Goal: Task Accomplishment & Management: Use online tool/utility

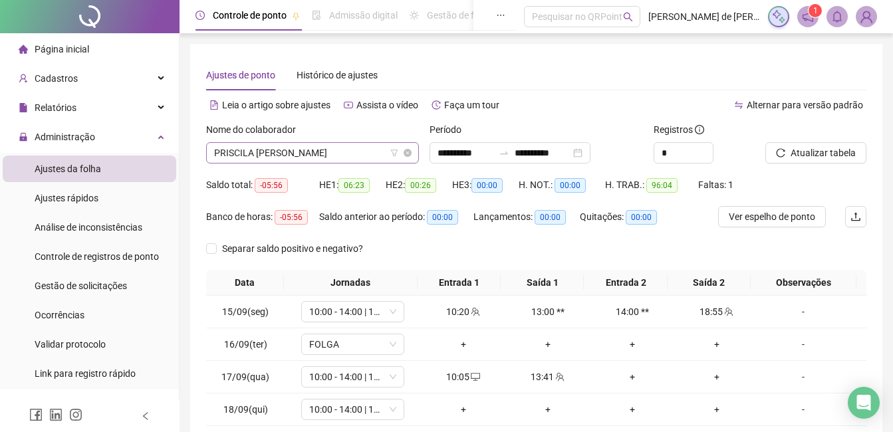
click at [338, 150] on span "PRISCILA [PERSON_NAME]" at bounding box center [312, 153] width 197 height 20
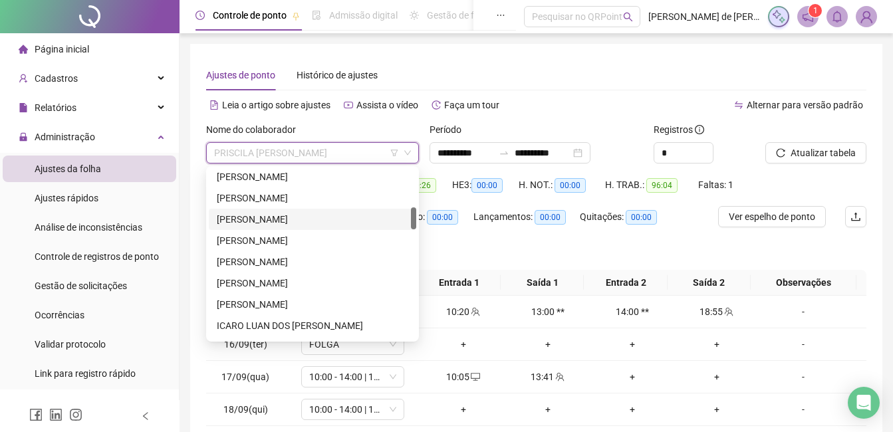
scroll to position [433, 0]
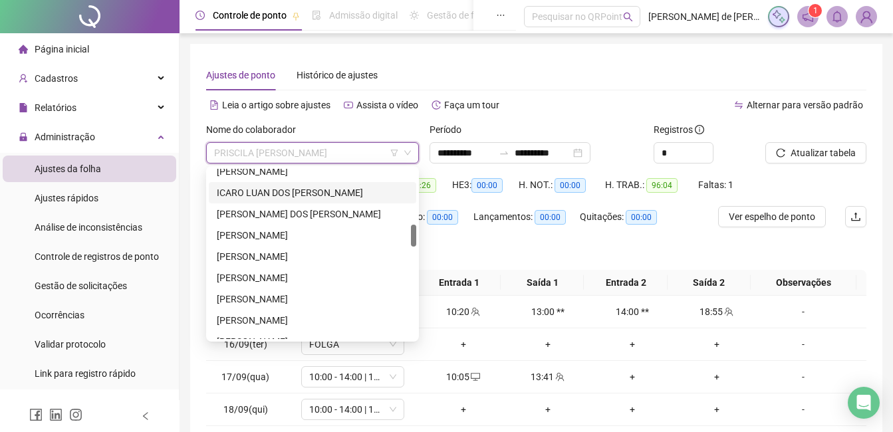
click at [261, 195] on div "ICARO LUAN DOS [PERSON_NAME]" at bounding box center [312, 192] width 191 height 15
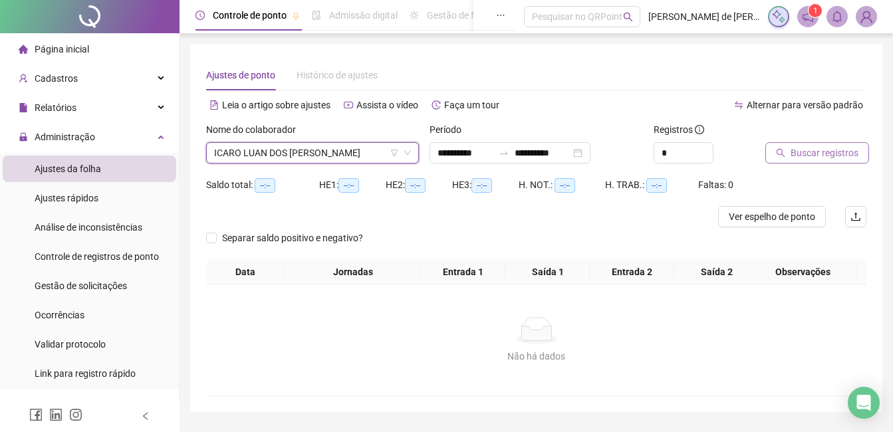
click at [834, 150] on span "Buscar registros" at bounding box center [824, 153] width 68 height 15
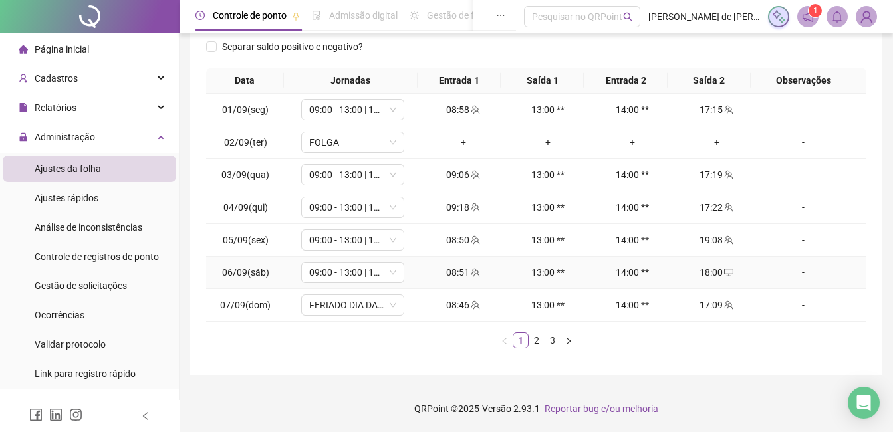
scroll to position [0, 0]
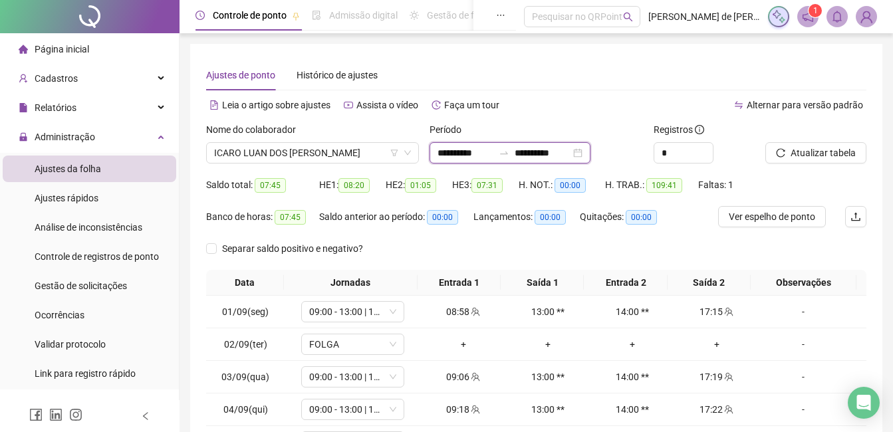
click at [564, 149] on input "**********" at bounding box center [542, 153] width 56 height 15
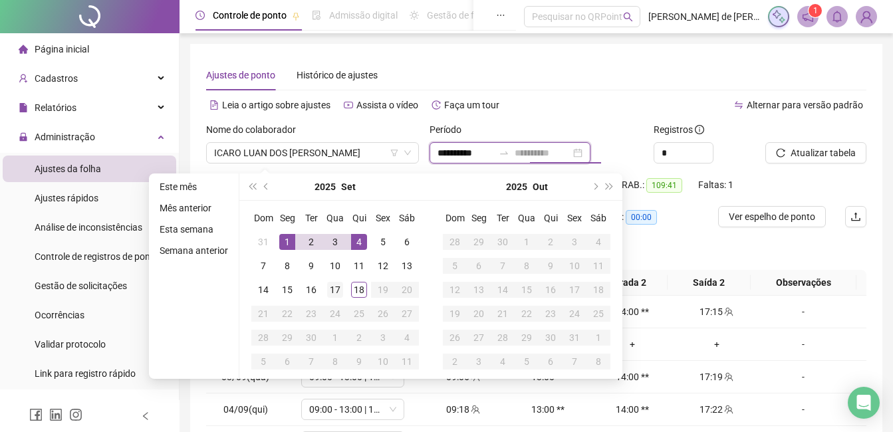
type input "**********"
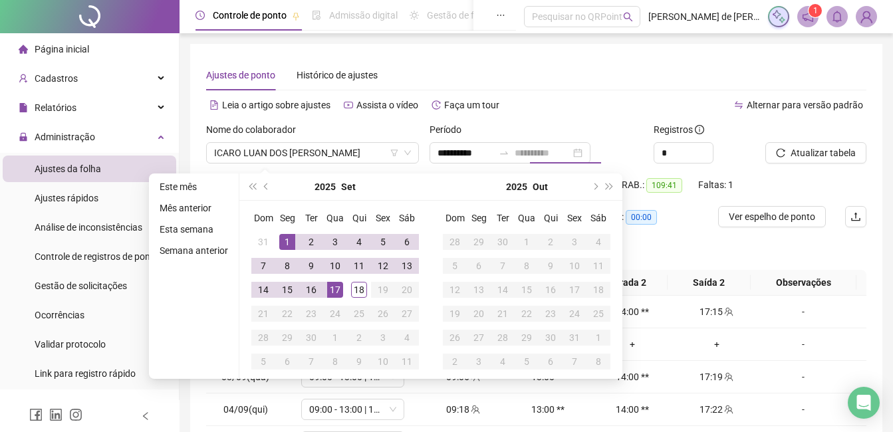
click at [326, 288] on td "17" at bounding box center [335, 290] width 24 height 24
click at [835, 157] on span "Atualizar tabela" at bounding box center [822, 153] width 65 height 15
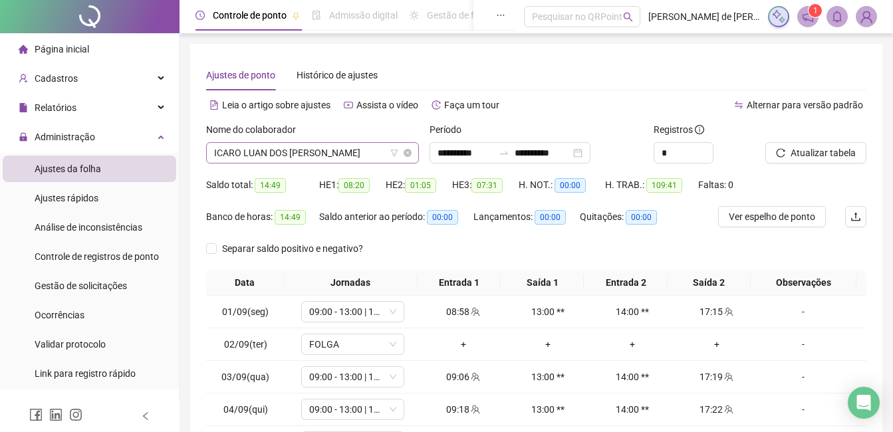
click at [279, 151] on span "ICARO LUAN DOS [PERSON_NAME]" at bounding box center [312, 153] width 197 height 20
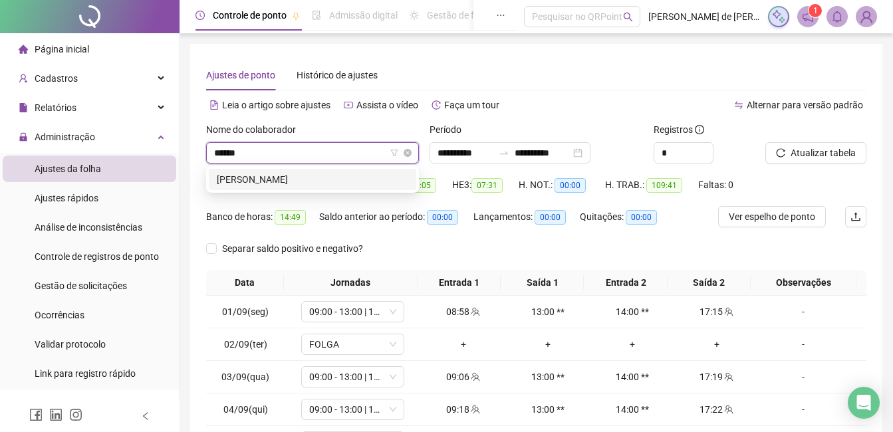
type input "*******"
click at [296, 174] on div "[PERSON_NAME]" at bounding box center [312, 179] width 191 height 15
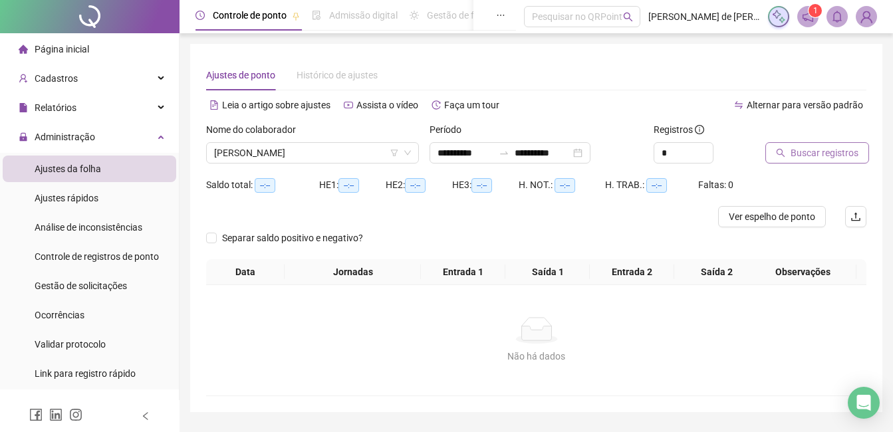
click at [817, 156] on span "Buscar registros" at bounding box center [824, 153] width 68 height 15
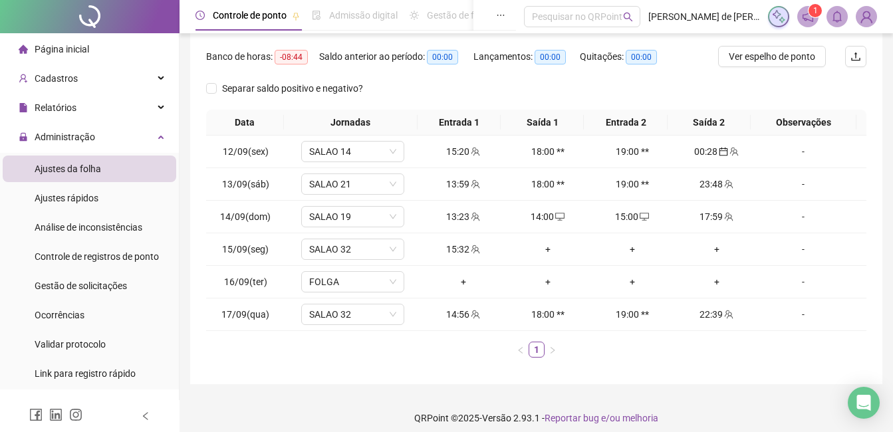
scroll to position [169, 0]
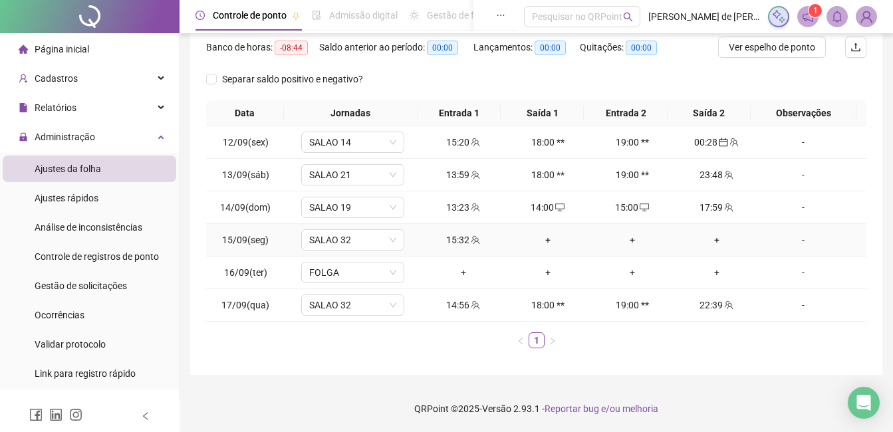
click at [540, 240] on div "+" at bounding box center [547, 240] width 74 height 15
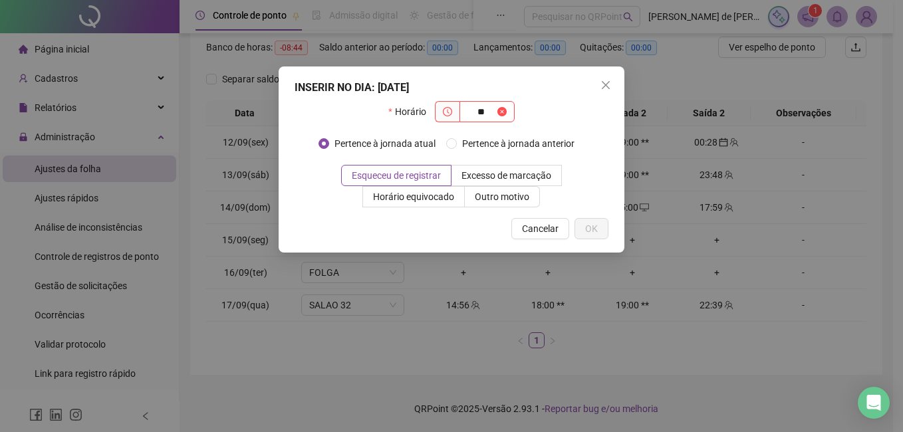
type input "*"
type input "*****"
click at [595, 232] on span "OK" at bounding box center [591, 228] width 13 height 15
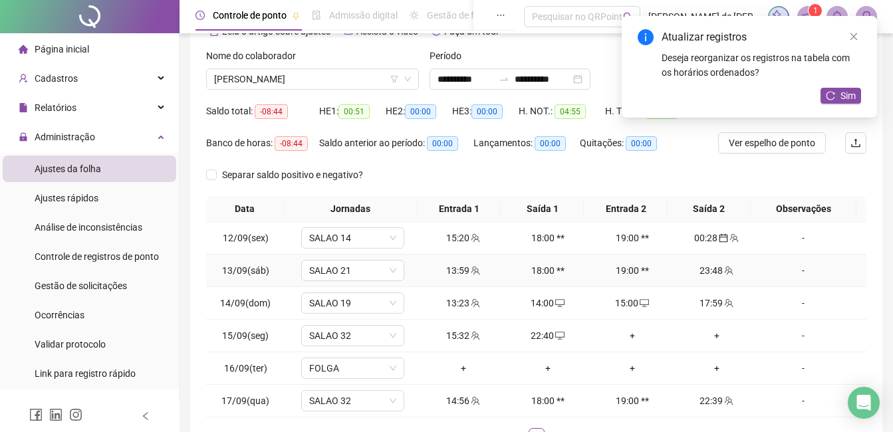
scroll to position [0, 0]
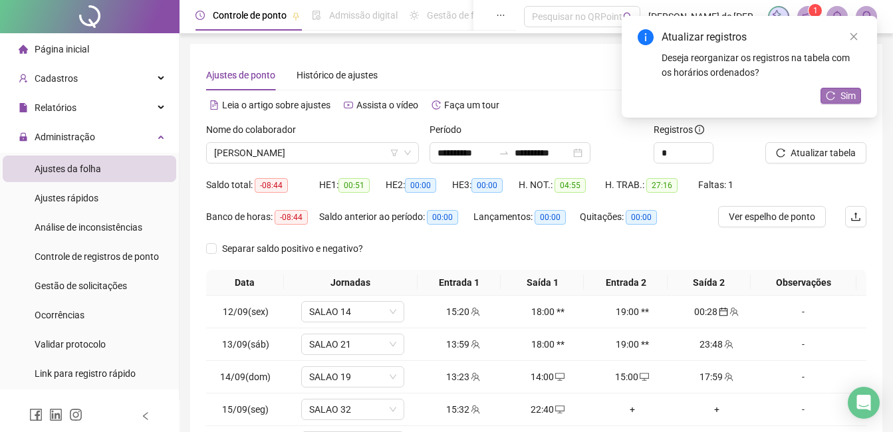
click at [856, 89] on button "Sim" at bounding box center [840, 96] width 41 height 16
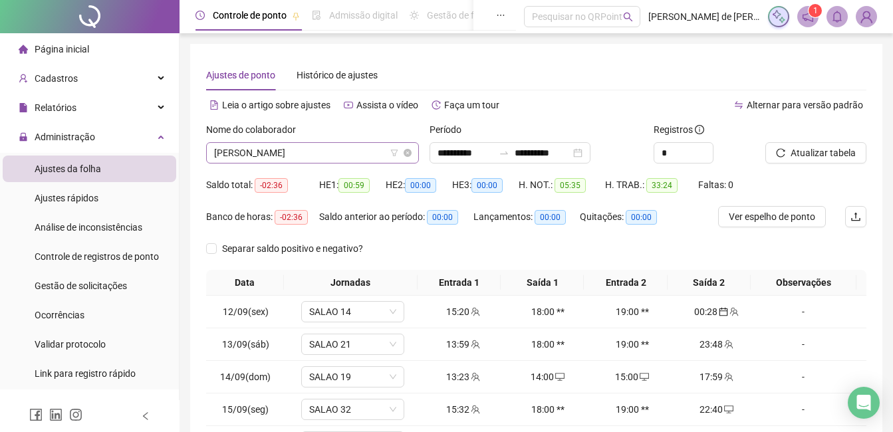
click at [337, 149] on span "[PERSON_NAME]" at bounding box center [312, 153] width 197 height 20
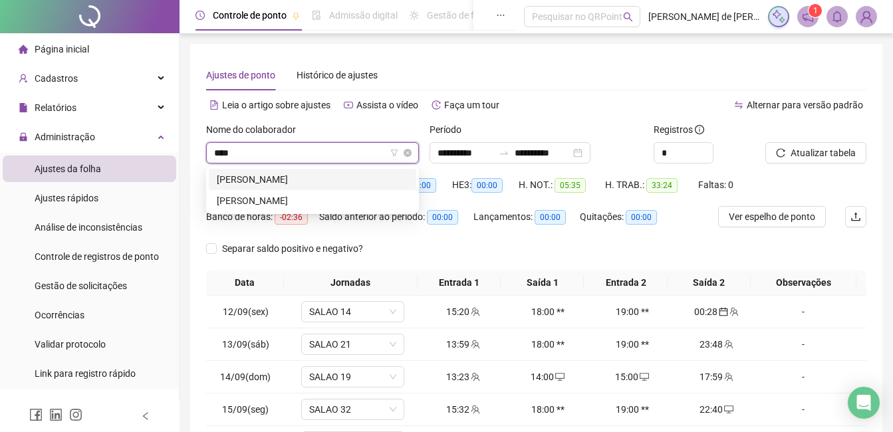
type input "*****"
click at [287, 173] on div "[PERSON_NAME]" at bounding box center [312, 179] width 191 height 15
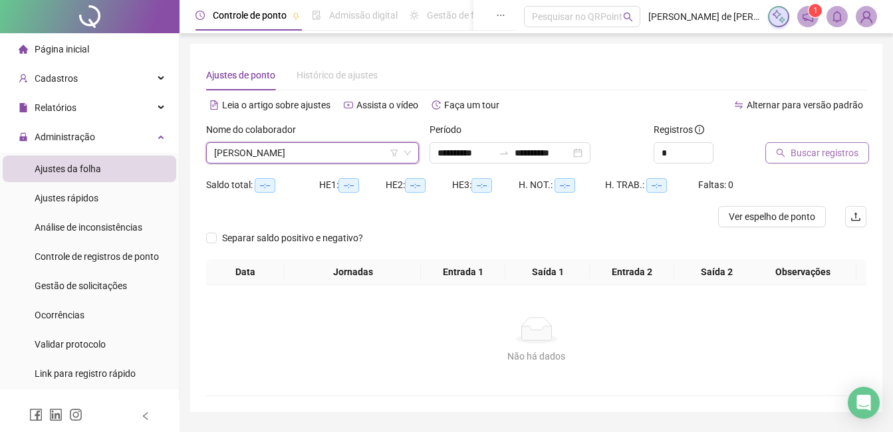
click at [776, 152] on icon "search" at bounding box center [780, 152] width 9 height 9
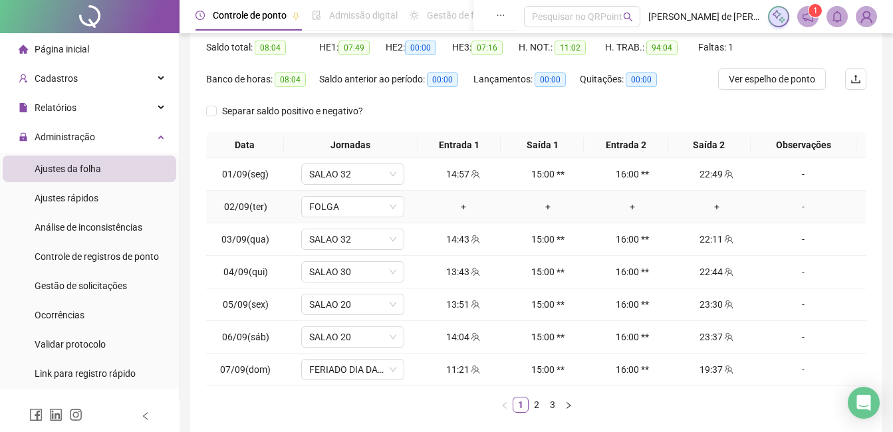
scroll to position [202, 0]
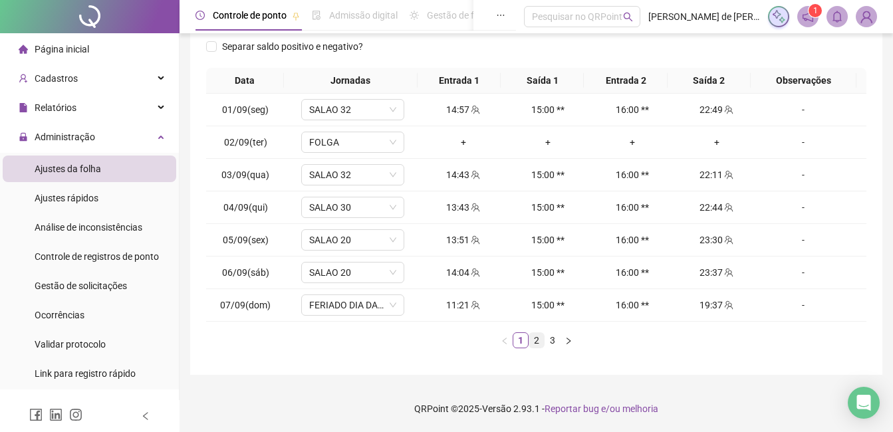
click at [534, 339] on link "2" at bounding box center [536, 340] width 15 height 15
click at [554, 333] on link "3" at bounding box center [552, 340] width 15 height 15
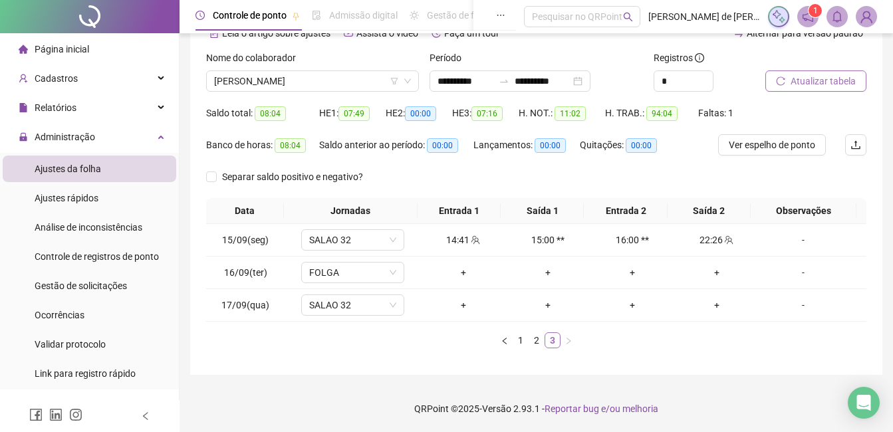
scroll to position [72, 0]
click at [519, 346] on link "1" at bounding box center [520, 340] width 15 height 15
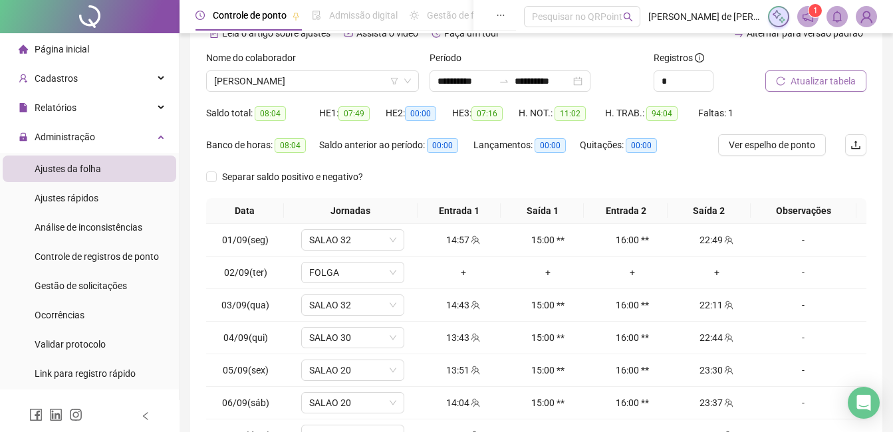
click at [834, 80] on span "Atualizar tabela" at bounding box center [822, 81] width 65 height 15
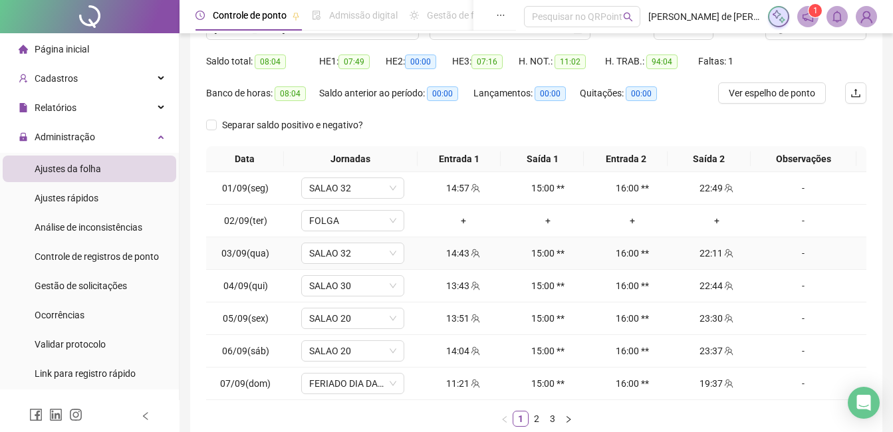
scroll to position [138, 0]
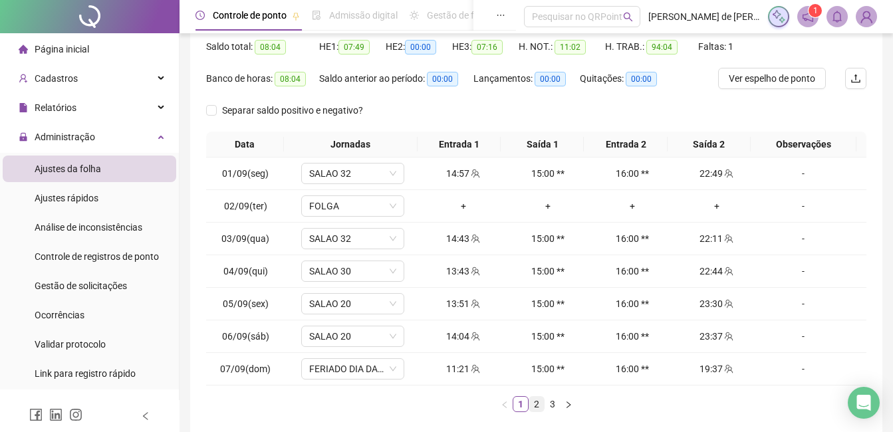
click at [536, 407] on link "2" at bounding box center [536, 404] width 15 height 15
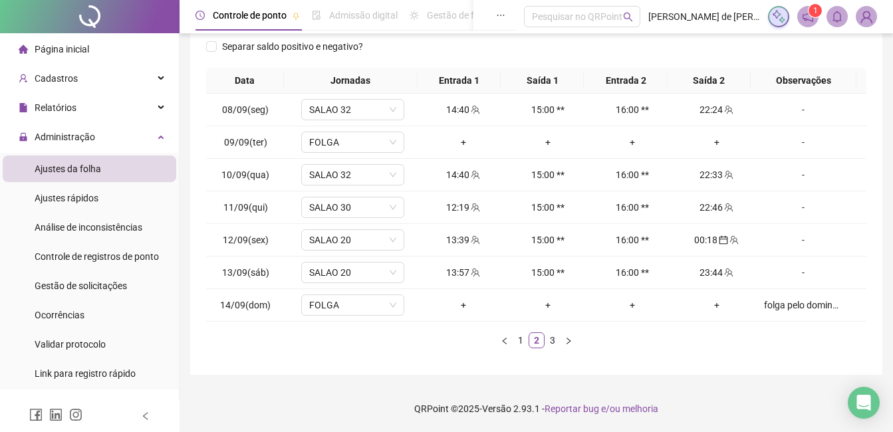
scroll to position [136, 0]
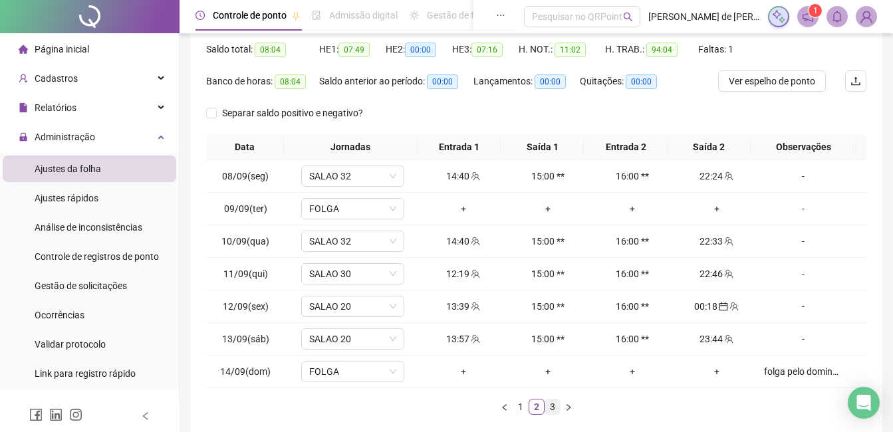
click at [552, 403] on link "3" at bounding box center [552, 406] width 15 height 15
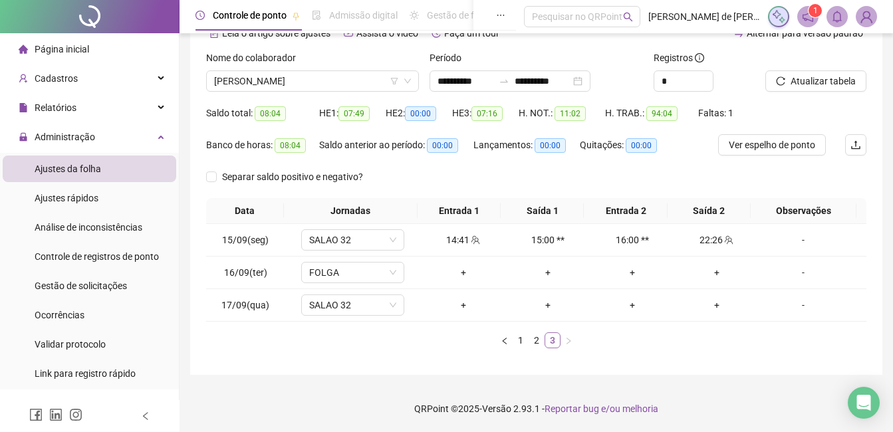
scroll to position [72, 0]
click at [343, 310] on span "SALAO 32" at bounding box center [352, 305] width 87 height 20
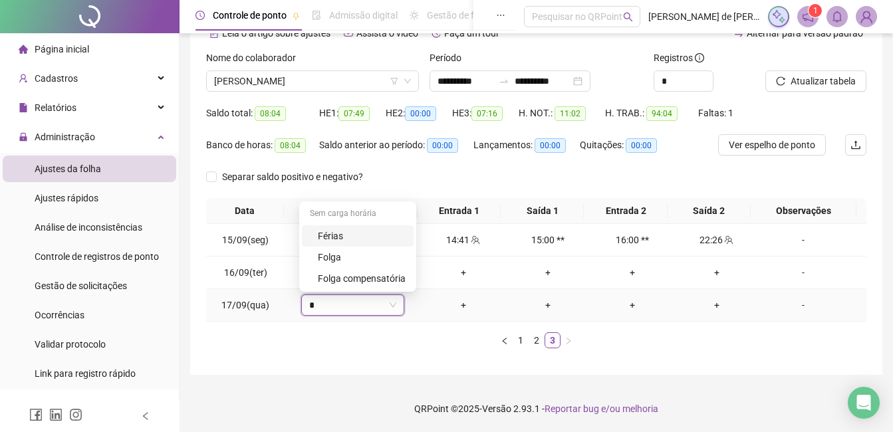
type input "**"
click at [364, 282] on div "Folga compensatória" at bounding box center [362, 278] width 88 height 15
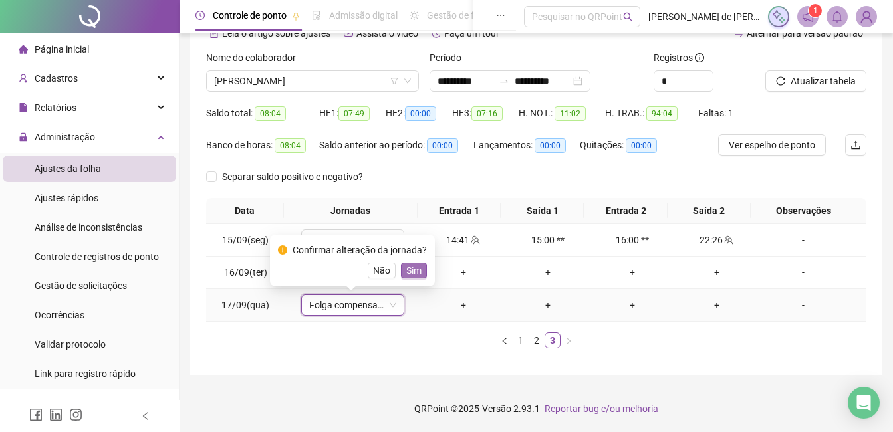
click at [410, 272] on span "Sim" at bounding box center [413, 270] width 15 height 15
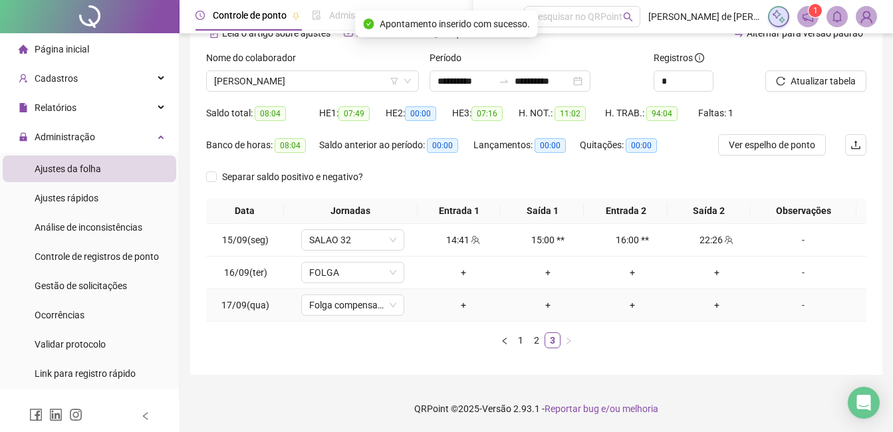
click at [793, 302] on div "-" at bounding box center [803, 305] width 78 height 15
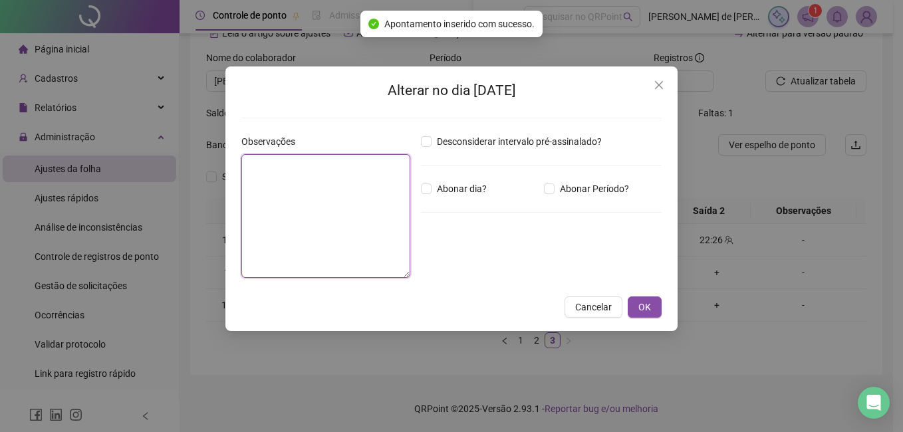
click at [324, 183] on textarea at bounding box center [325, 216] width 169 height 124
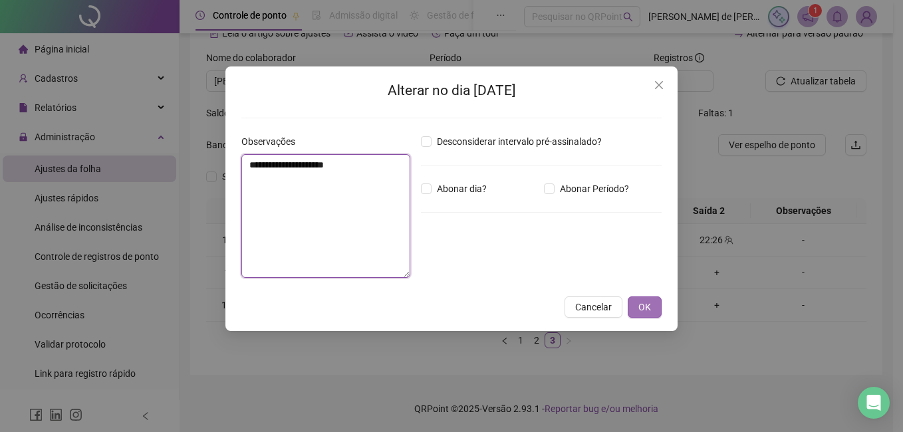
type textarea "**********"
click at [659, 304] on button "OK" at bounding box center [644, 306] width 34 height 21
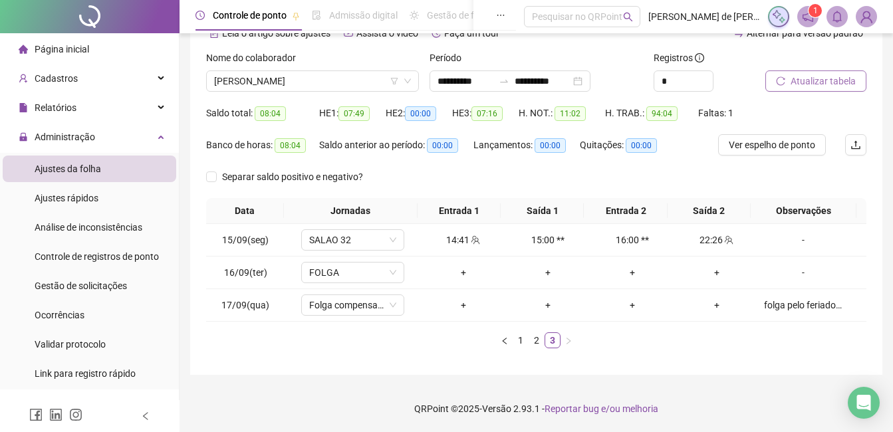
click at [800, 74] on span "Atualizar tabela" at bounding box center [822, 81] width 65 height 15
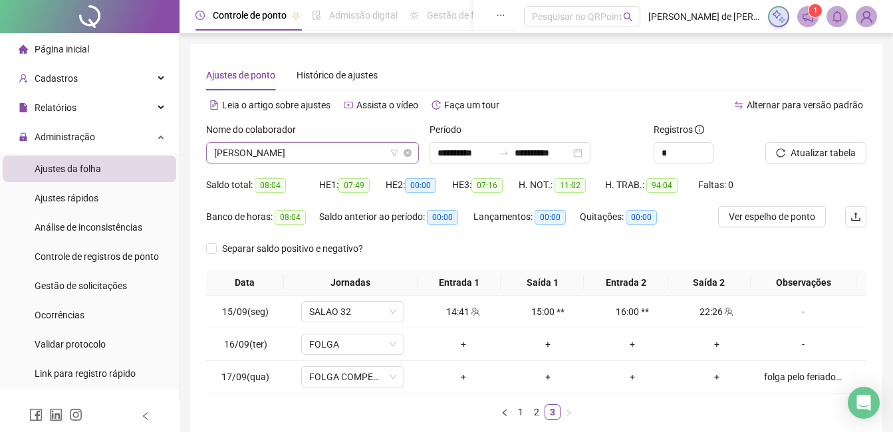
click at [338, 150] on span "[PERSON_NAME]" at bounding box center [312, 153] width 197 height 20
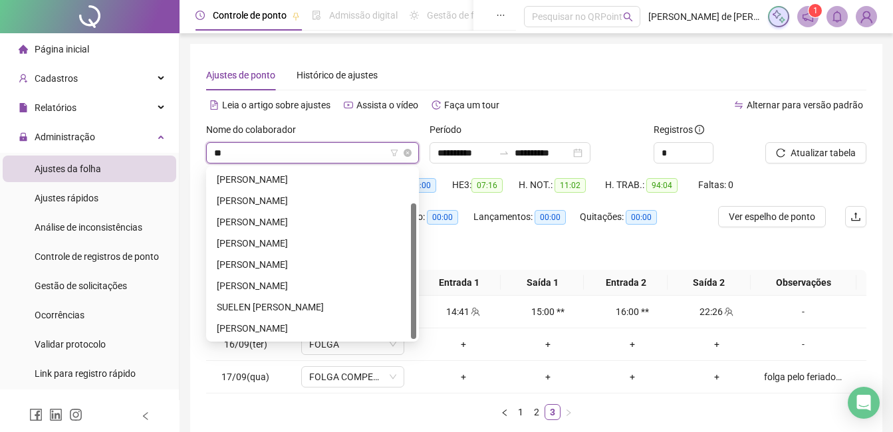
scroll to position [43, 0]
type input "***"
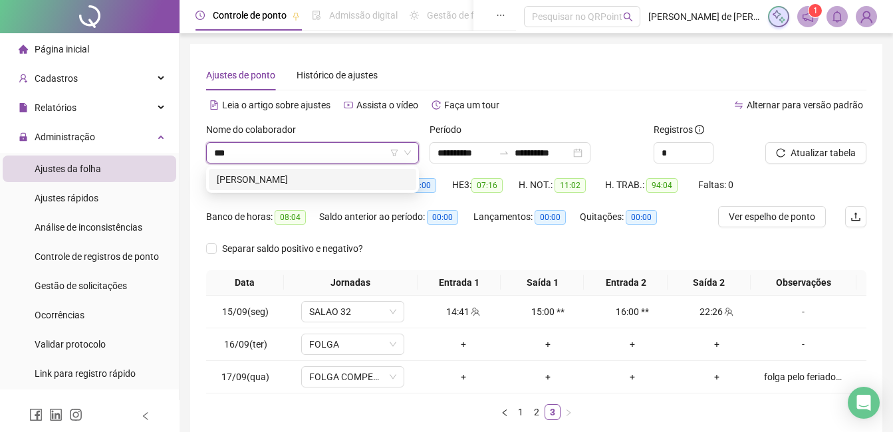
click at [304, 176] on div "[PERSON_NAME]" at bounding box center [312, 179] width 191 height 15
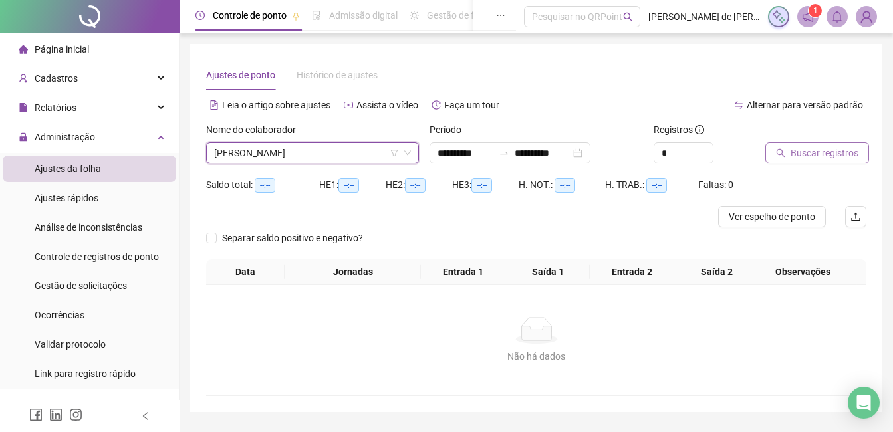
click at [815, 149] on span "Buscar registros" at bounding box center [824, 153] width 68 height 15
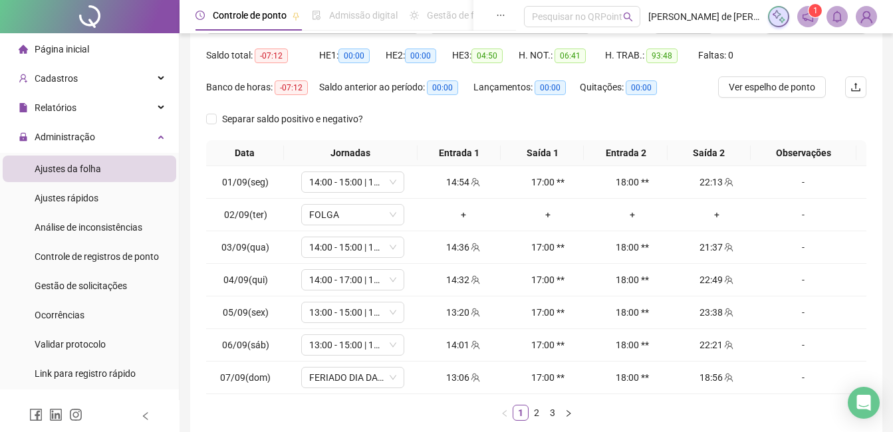
scroll to position [202, 0]
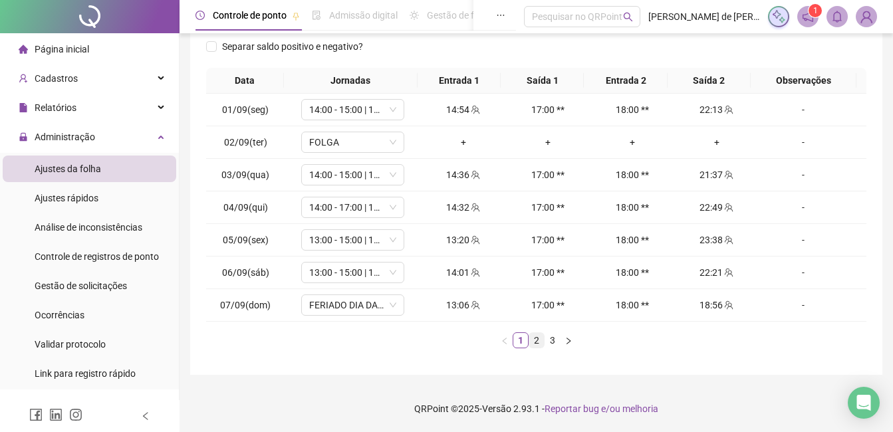
click at [536, 344] on link "2" at bounding box center [536, 340] width 15 height 15
click at [551, 343] on link "3" at bounding box center [552, 340] width 15 height 15
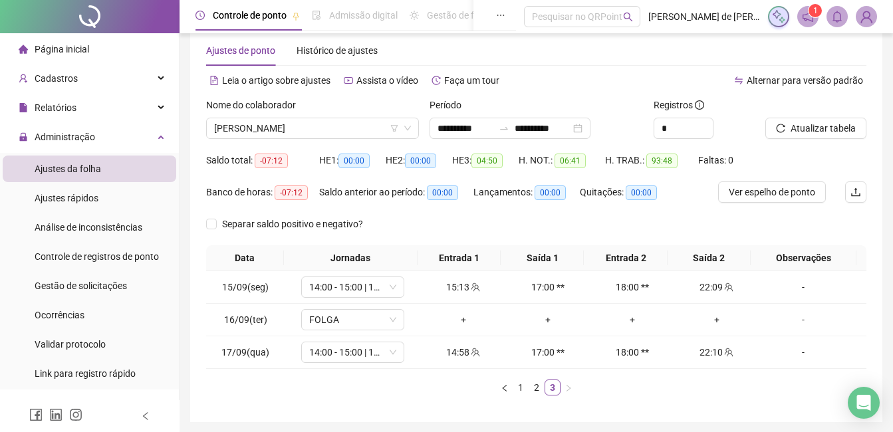
scroll to position [0, 0]
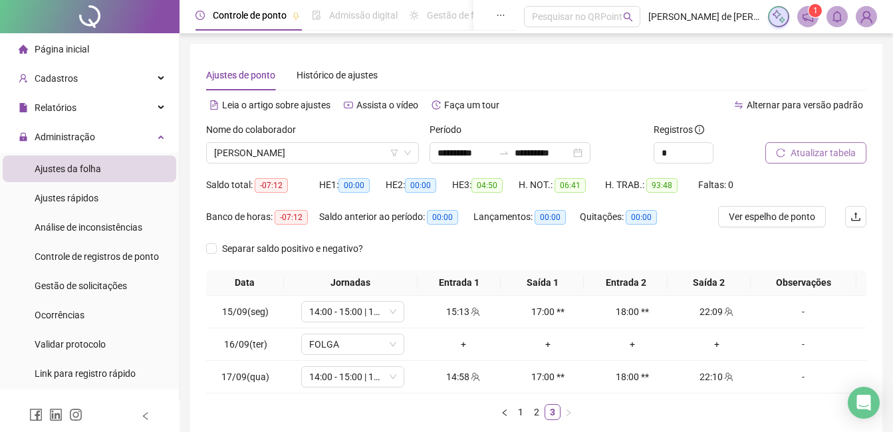
click at [804, 156] on span "Atualizar tabela" at bounding box center [822, 153] width 65 height 15
click at [307, 156] on span "[PERSON_NAME]" at bounding box center [312, 153] width 197 height 20
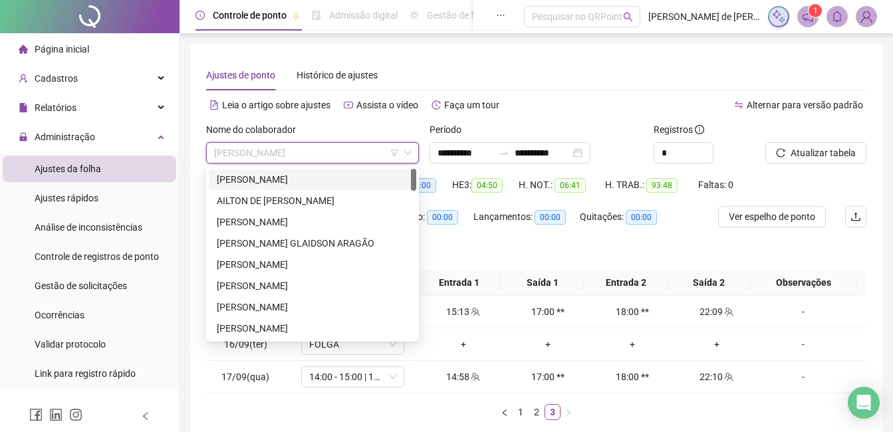
click at [337, 173] on div "[PERSON_NAME]" at bounding box center [312, 179] width 191 height 15
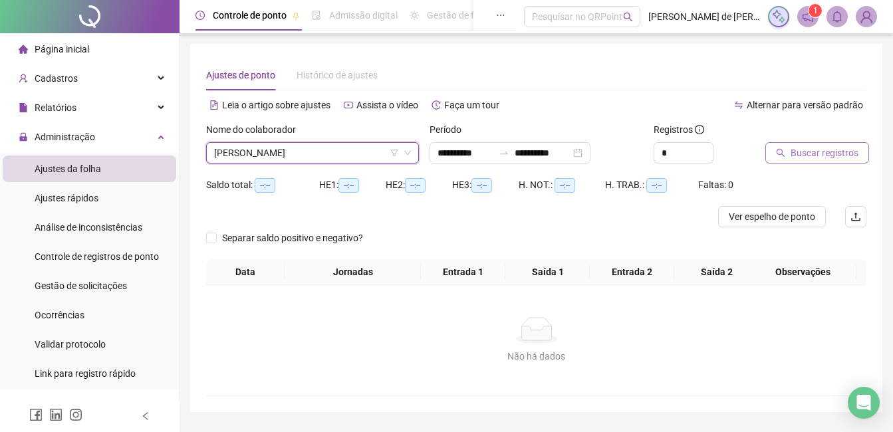
click at [808, 160] on button "Buscar registros" at bounding box center [817, 152] width 104 height 21
